Goal: Find specific page/section: Find specific page/section

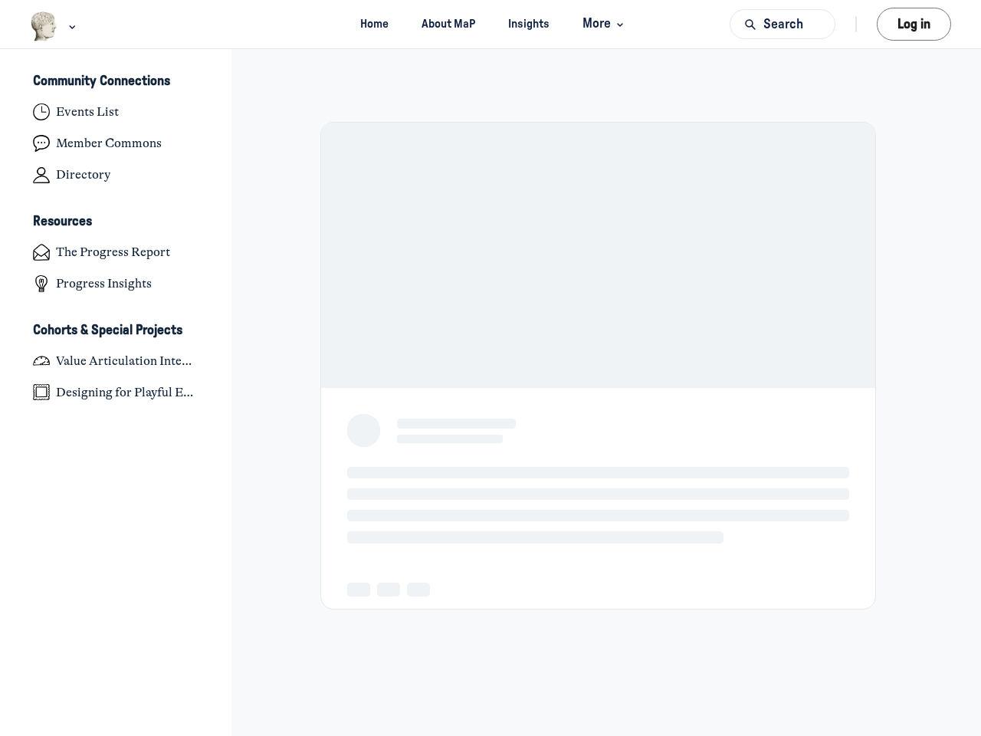
scroll to position [5030, 3013]
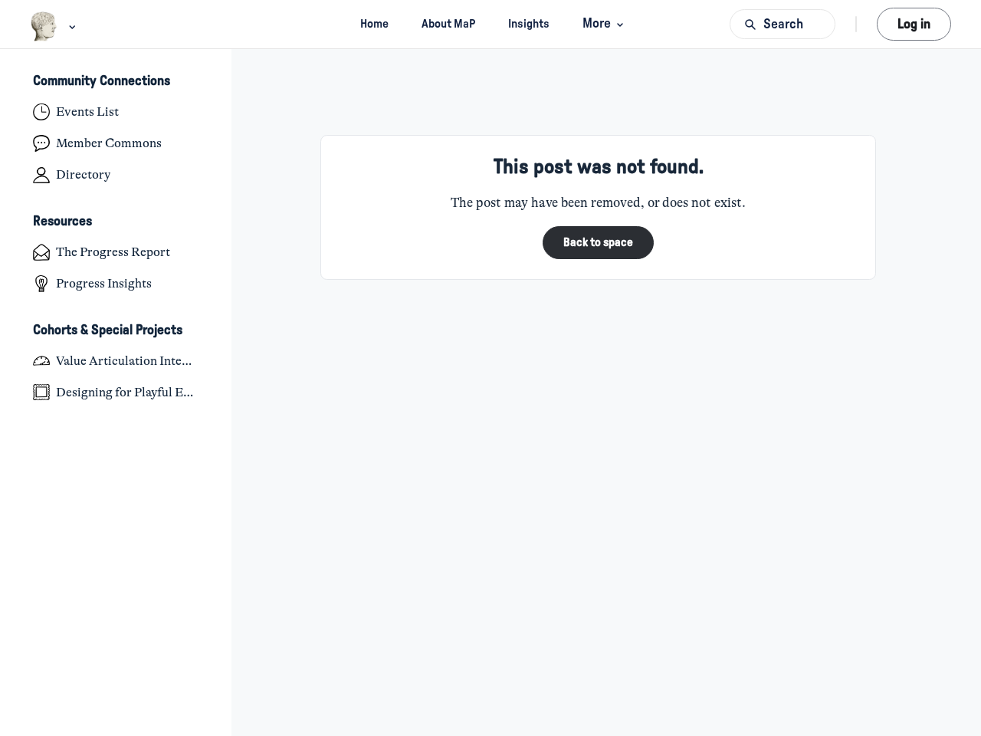
click at [490, 368] on div "This post was not found. The post may have been removed, or does not exist. Bac…" at bounding box center [598, 392] width 706 height 687
click at [44, 26] on img "Main navigation bar" at bounding box center [44, 26] width 28 height 30
click at [602, 24] on span "More" at bounding box center [604, 24] width 45 height 21
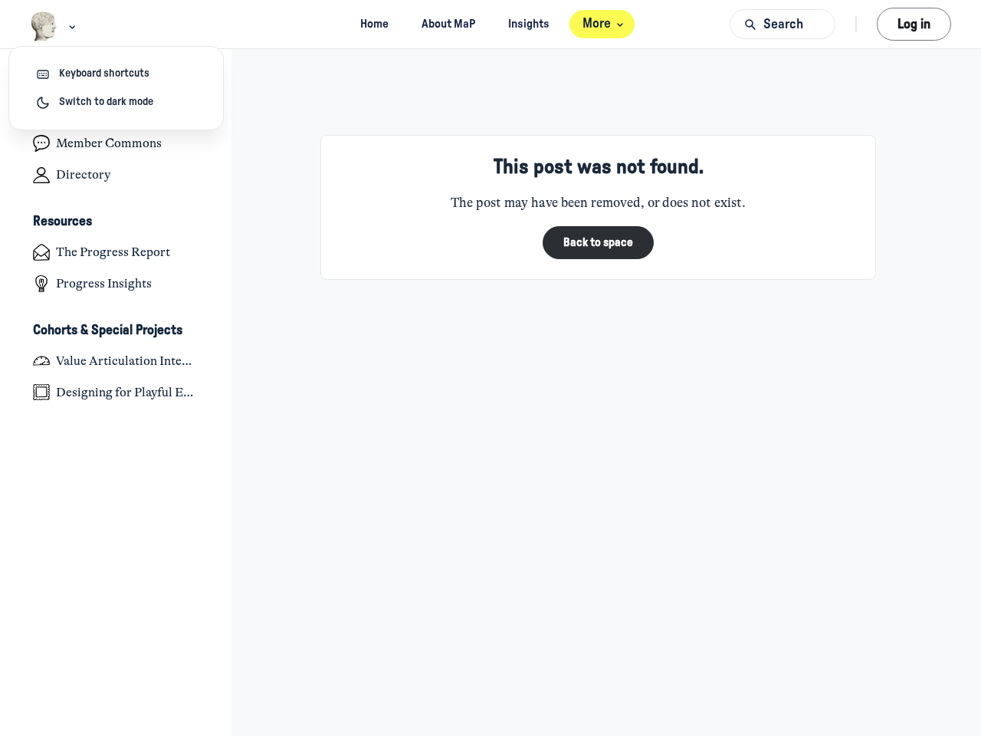
click at [782, 24] on button "Search" at bounding box center [783, 24] width 106 height 30
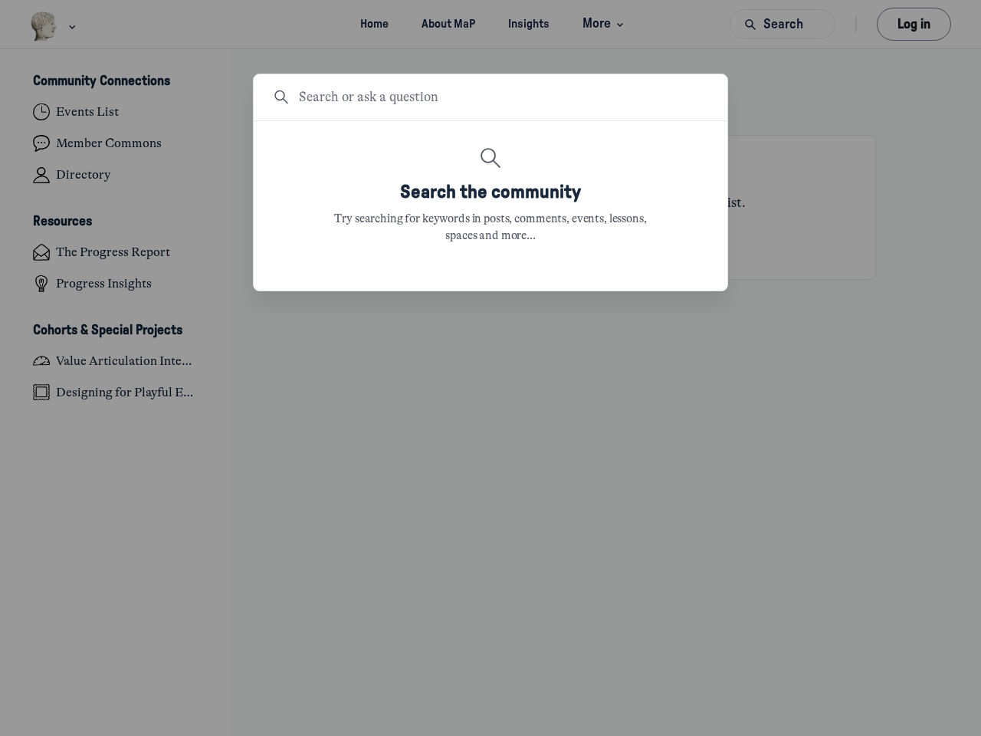
click at [913, 24] on div at bounding box center [490, 368] width 981 height 736
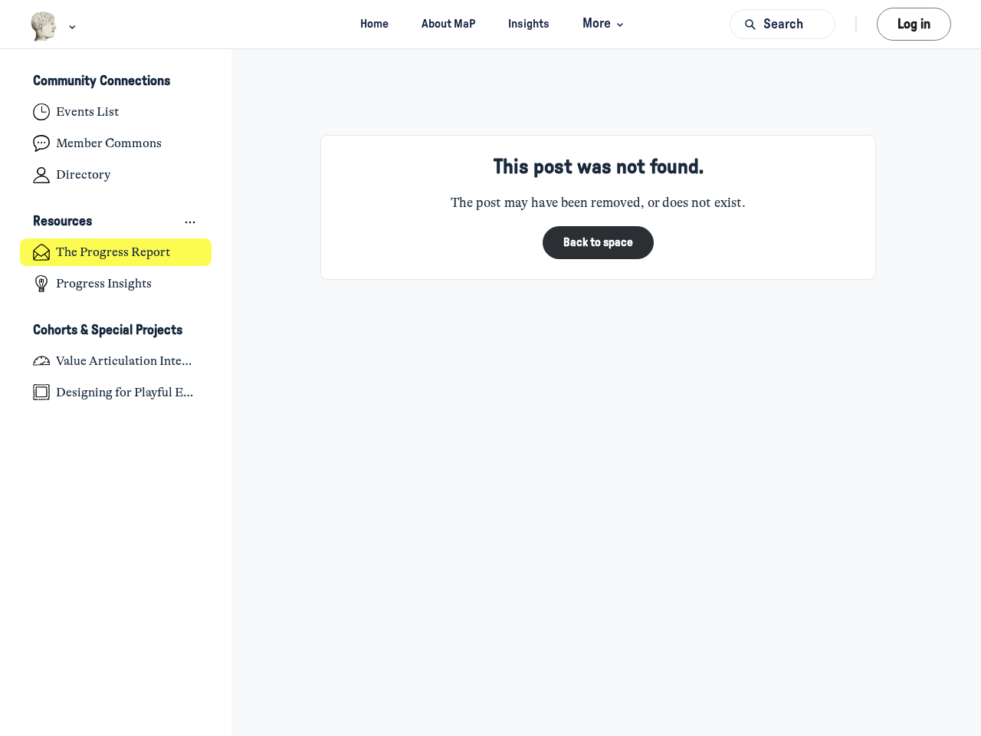
click at [116, 238] on div "Resources The Progress Report Progress Insights" at bounding box center [116, 253] width 192 height 89
click at [116, 82] on h3 "Community Connections" at bounding box center [101, 82] width 137 height 16
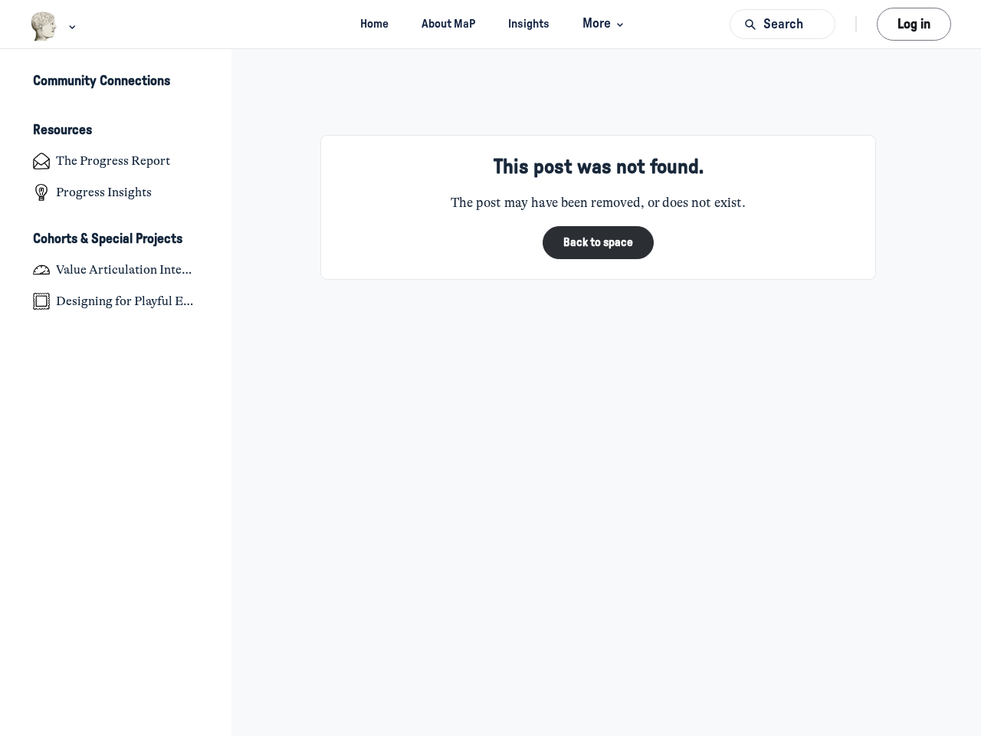
click at [116, 222] on div "Community Connections Resources The Progress Report Progress Insights Cohorts &…" at bounding box center [115, 192] width 231 height 246
